Goal: Task Accomplishment & Management: Use online tool/utility

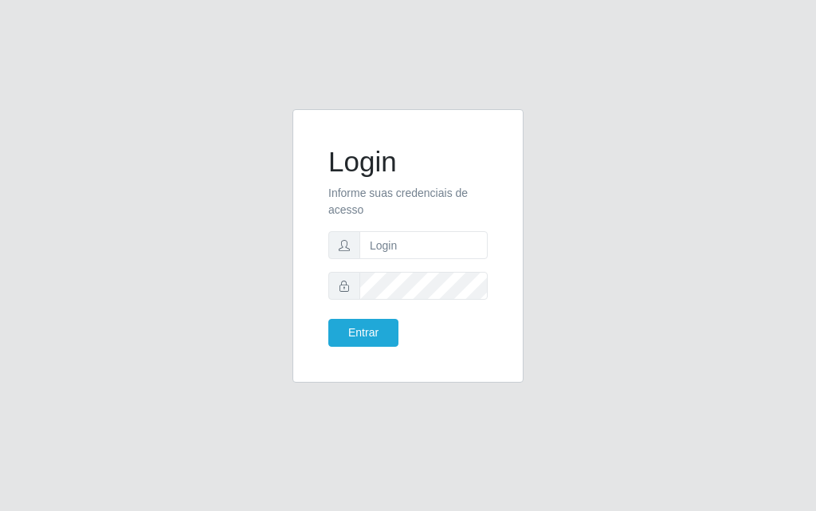
click at [402, 262] on form "Login Informe suas credenciais de acesso Entrar" at bounding box center [407, 246] width 159 height 202
click at [414, 247] on input "text" at bounding box center [424, 245] width 128 height 28
type input "[PERSON_NAME]"
click at [387, 326] on button "Entrar" at bounding box center [363, 333] width 70 height 28
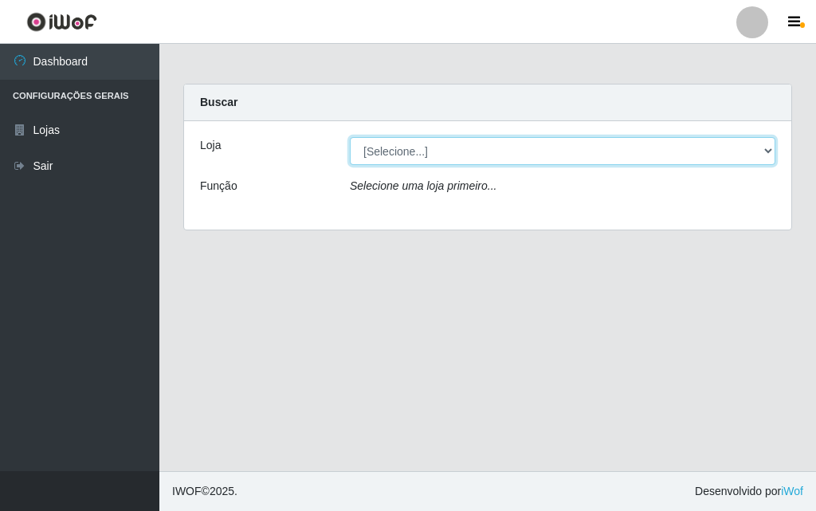
click at [775, 151] on select "[Selecione...] Divino Fogão - [GEOGRAPHIC_DATA]" at bounding box center [563, 151] width 426 height 28
select select "499"
click at [350, 137] on select "[Selecione...] Divino Fogão - [GEOGRAPHIC_DATA]" at bounding box center [563, 151] width 426 height 28
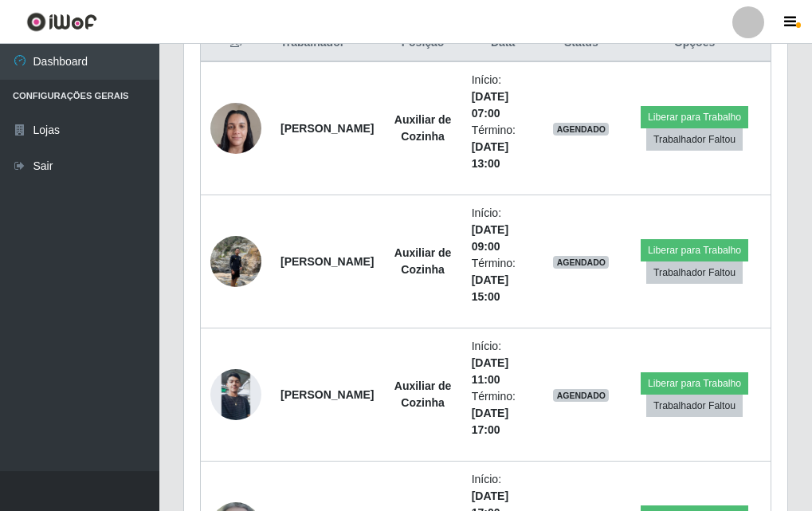
scroll to position [639, 0]
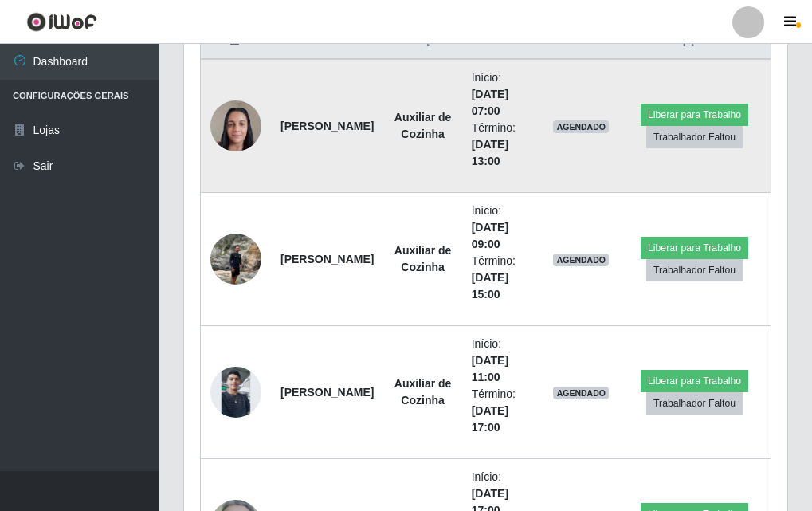
click at [238, 126] on img at bounding box center [235, 126] width 51 height 68
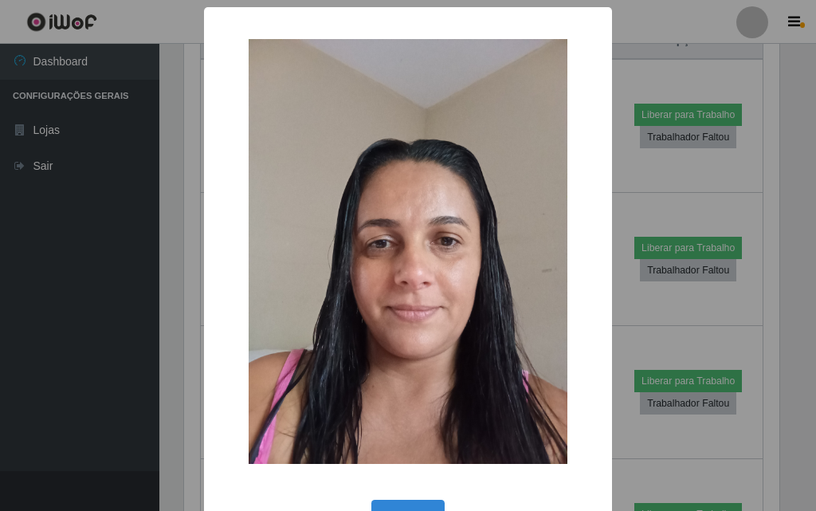
click at [57, 224] on div "× OK Cancel" at bounding box center [408, 255] width 816 height 511
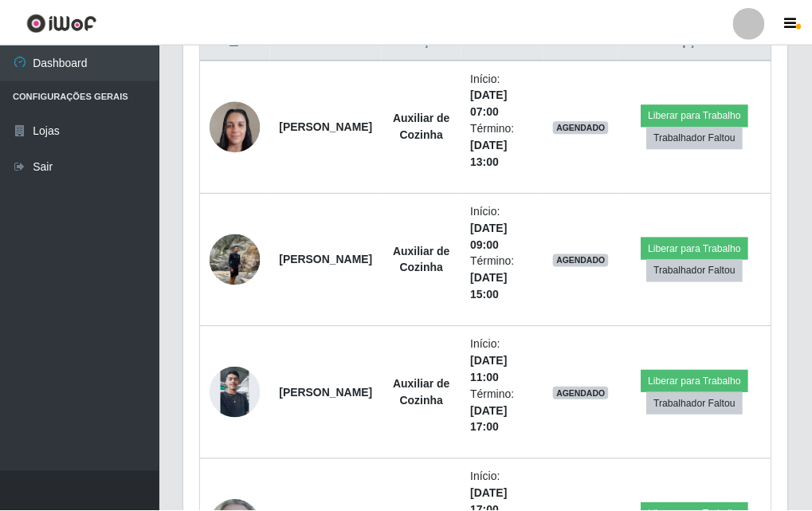
scroll to position [331, 603]
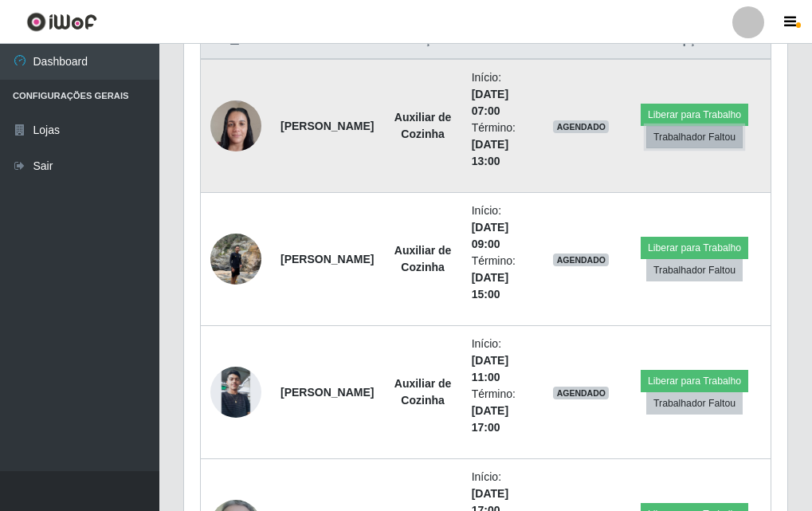
click at [695, 140] on button "Trabalhador Faltou" at bounding box center [695, 137] width 96 height 22
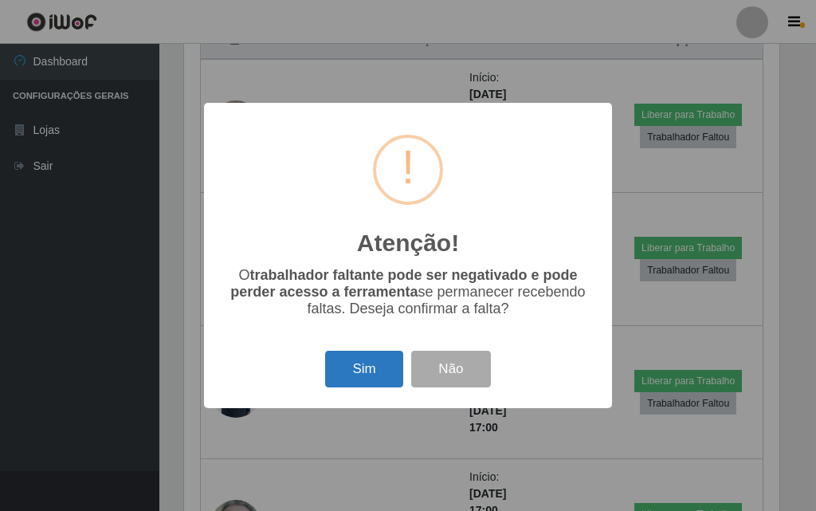
click at [351, 372] on button "Sim" at bounding box center [363, 369] width 77 height 37
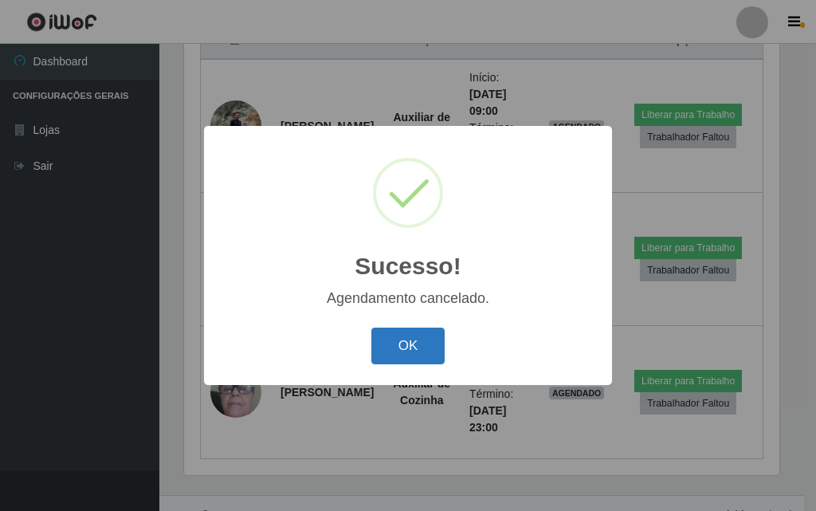
click at [426, 352] on button "OK" at bounding box center [408, 346] width 74 height 37
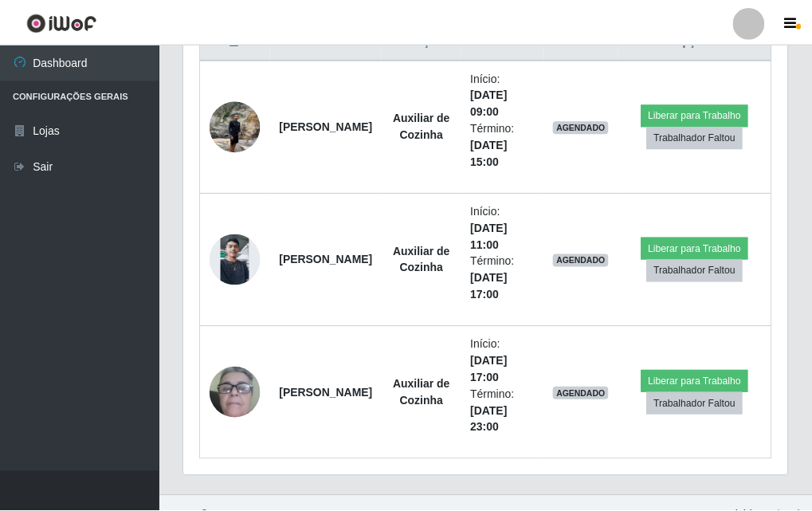
scroll to position [331, 603]
